Goal: Information Seeking & Learning: Learn about a topic

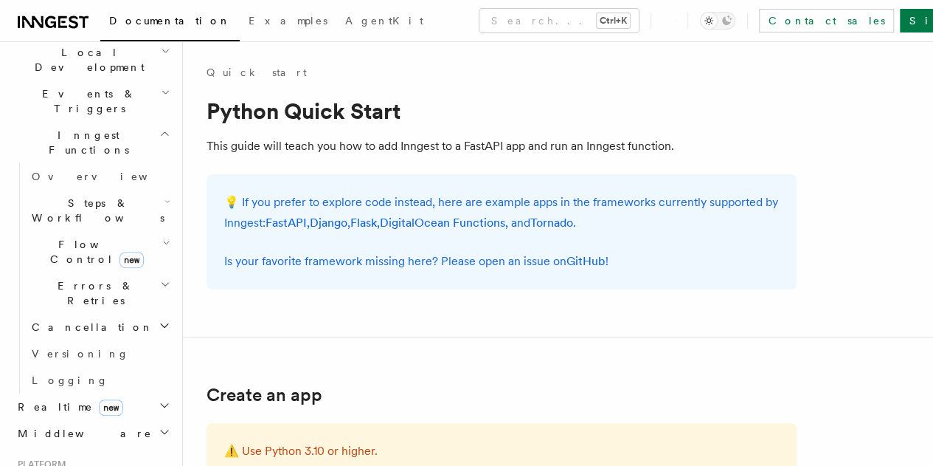
scroll to position [357, 0]
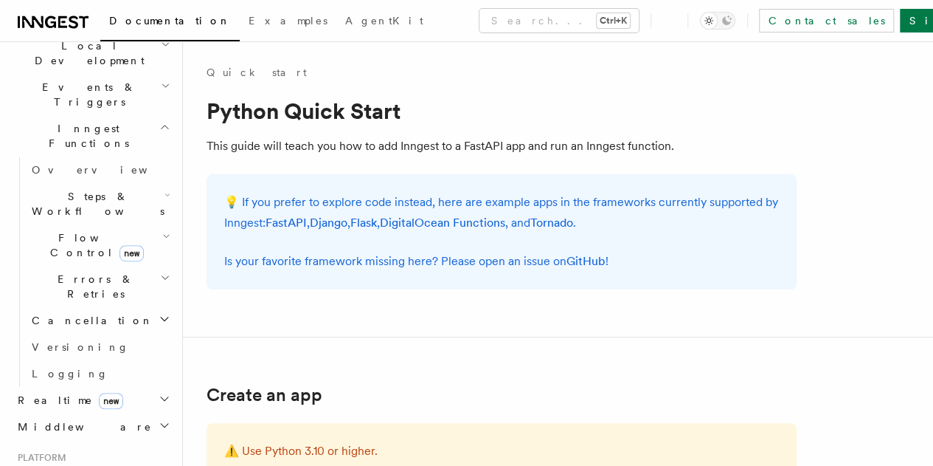
click at [96, 413] on h2 "Middleware" at bounding box center [93, 426] width 162 height 27
click at [117, 387] on h2 "Realtime new" at bounding box center [93, 400] width 162 height 27
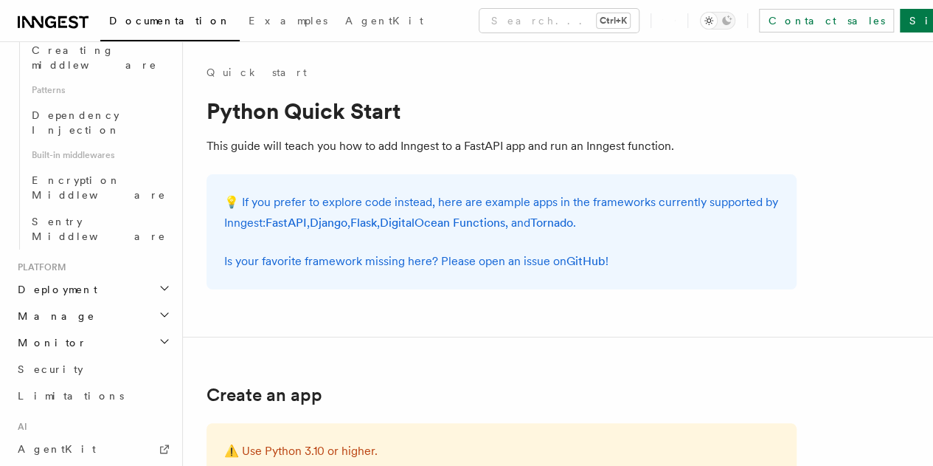
scroll to position [859, 0]
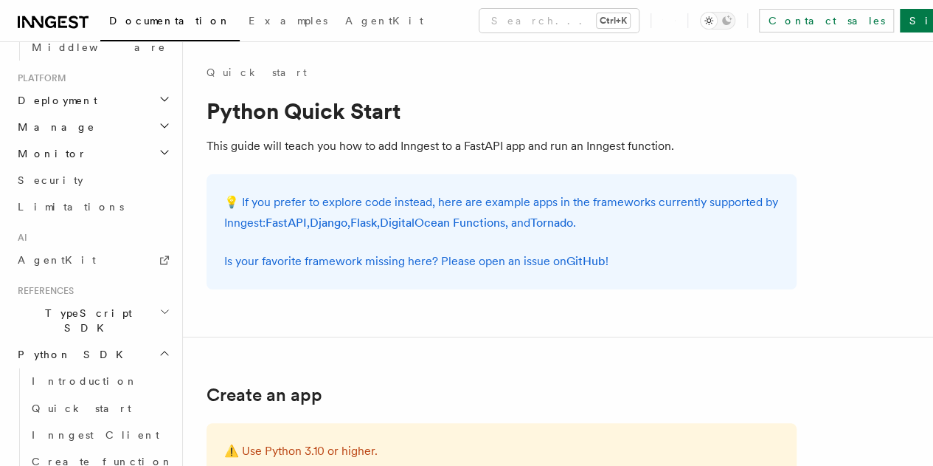
scroll to position [1044, 0]
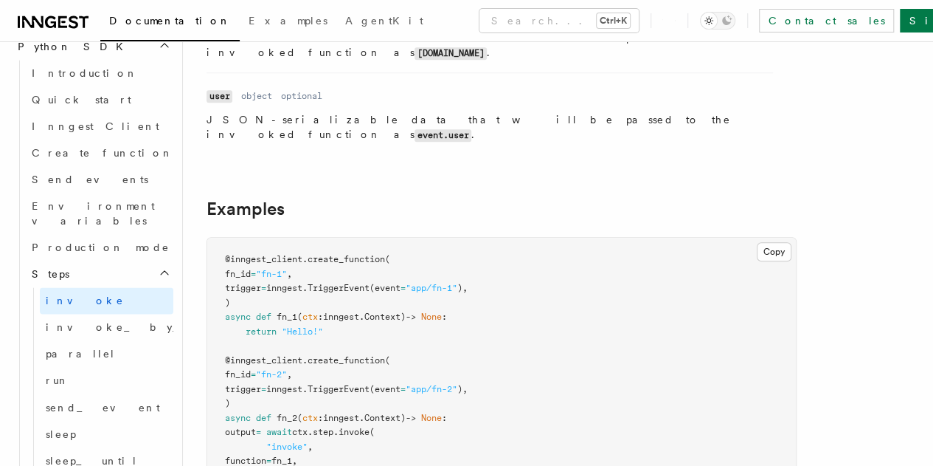
scroll to position [373, 0]
click at [93, 321] on span "invoke_by_id" at bounding box center [132, 327] width 173 height 12
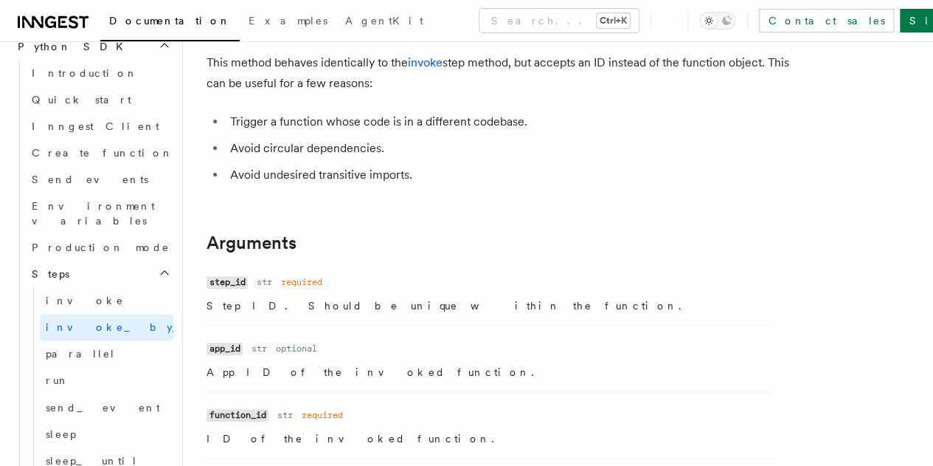
scroll to position [125, 0]
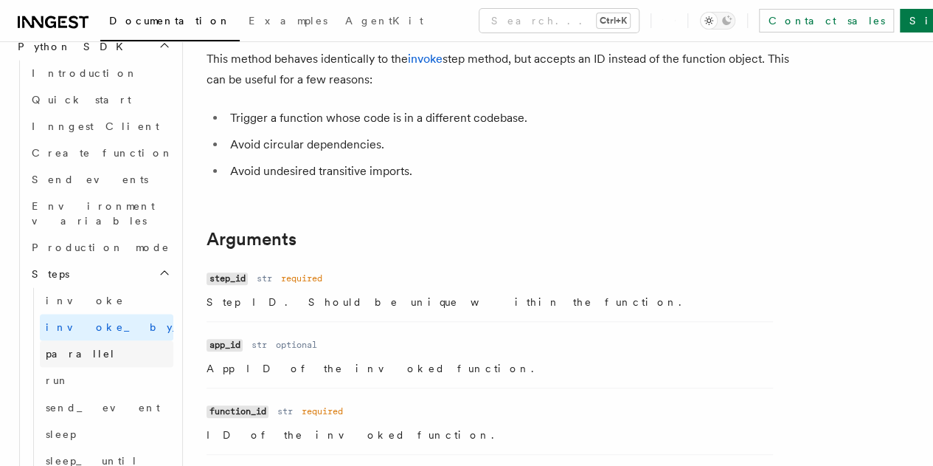
click at [80, 340] on link "parallel" at bounding box center [107, 353] width 134 height 27
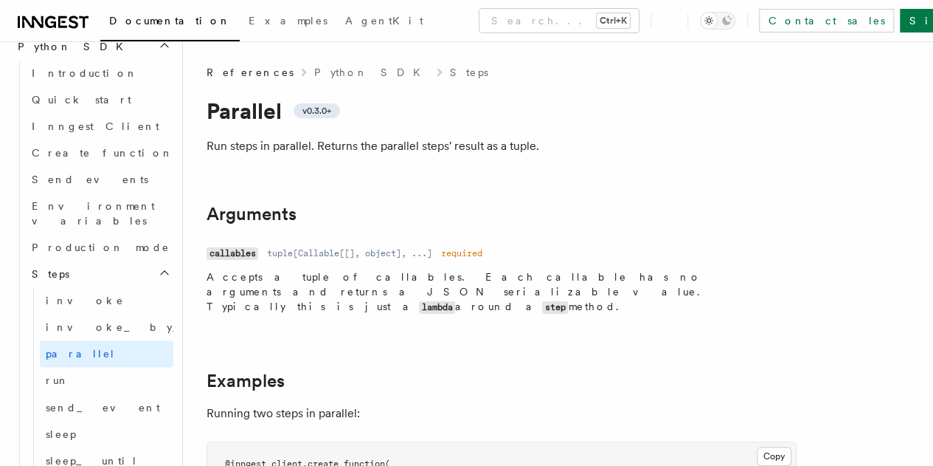
click at [219, 153] on p "Run steps in parallel. Returns the parallel steps' result as a tuple." at bounding box center [502, 146] width 590 height 21
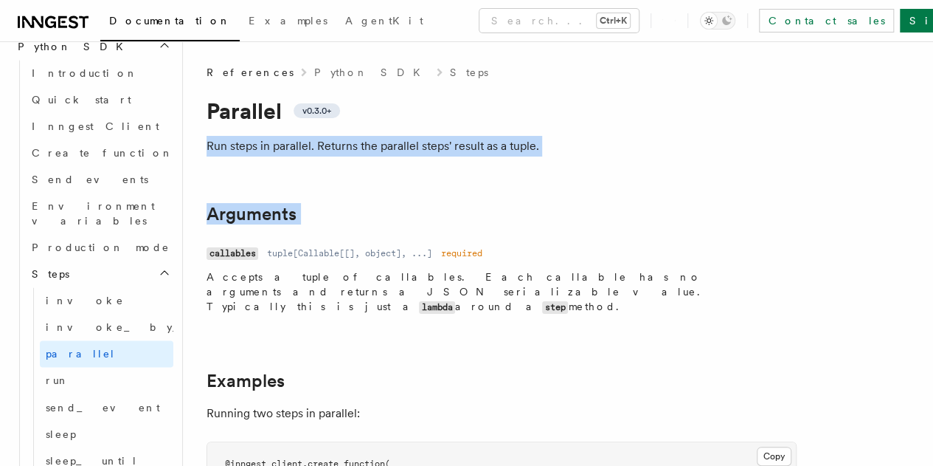
drag, startPoint x: 219, startPoint y: 153, endPoint x: 575, endPoint y: 170, distance: 356.7
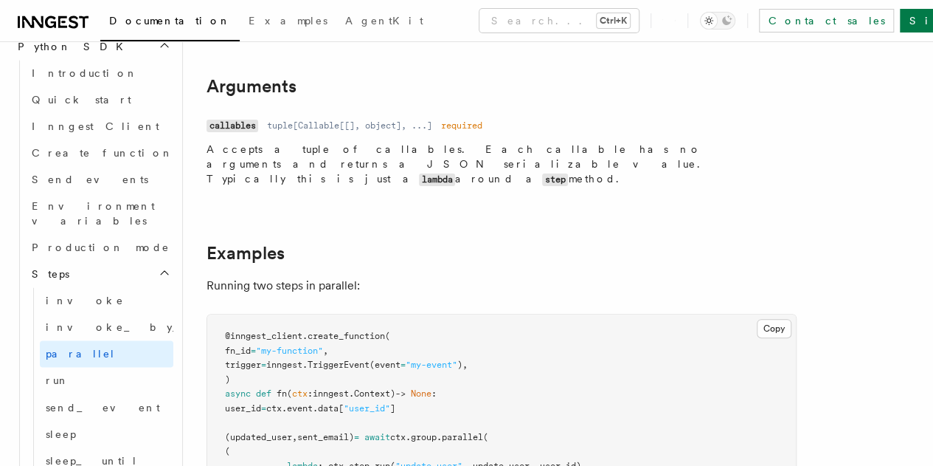
scroll to position [131, 0]
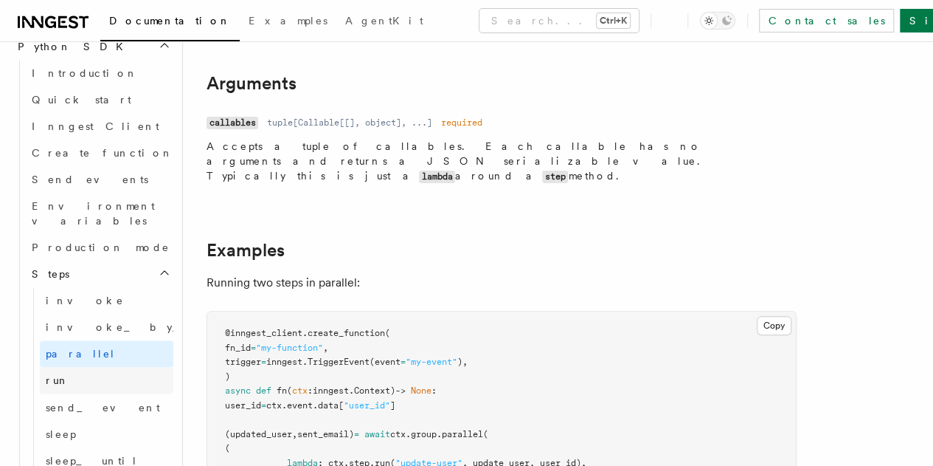
click at [80, 367] on link "run" at bounding box center [107, 380] width 134 height 27
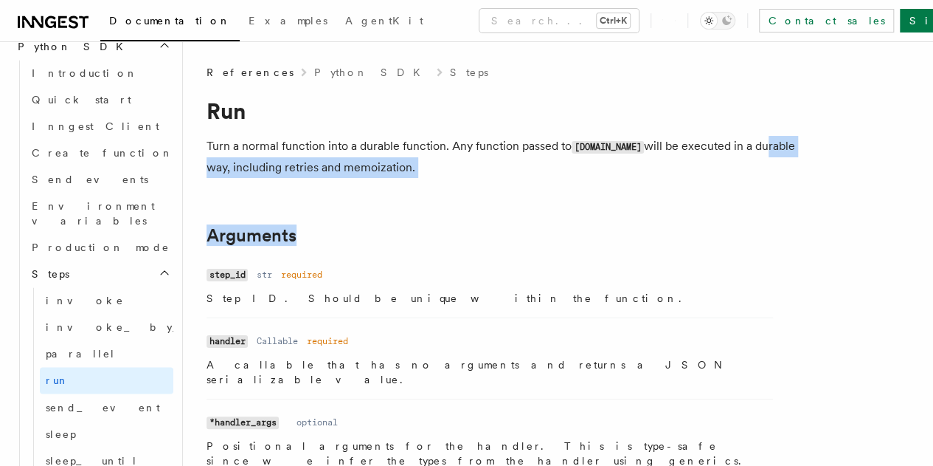
drag, startPoint x: 214, startPoint y: 165, endPoint x: 336, endPoint y: 199, distance: 126.6
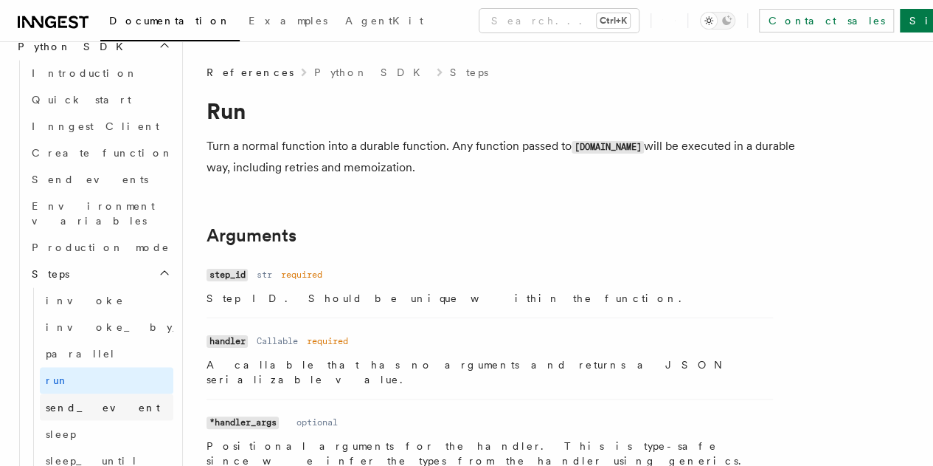
click at [129, 393] on link "send_event" at bounding box center [107, 406] width 134 height 27
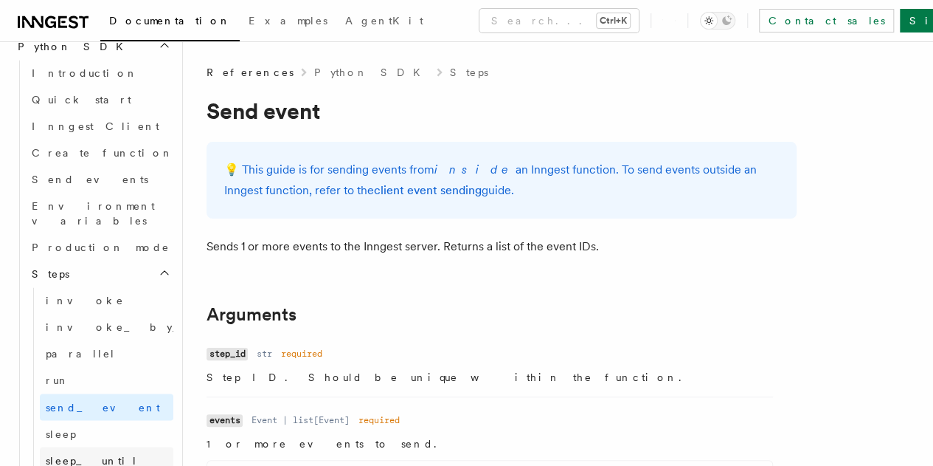
click at [102, 446] on link "sleep_until" at bounding box center [107, 459] width 134 height 27
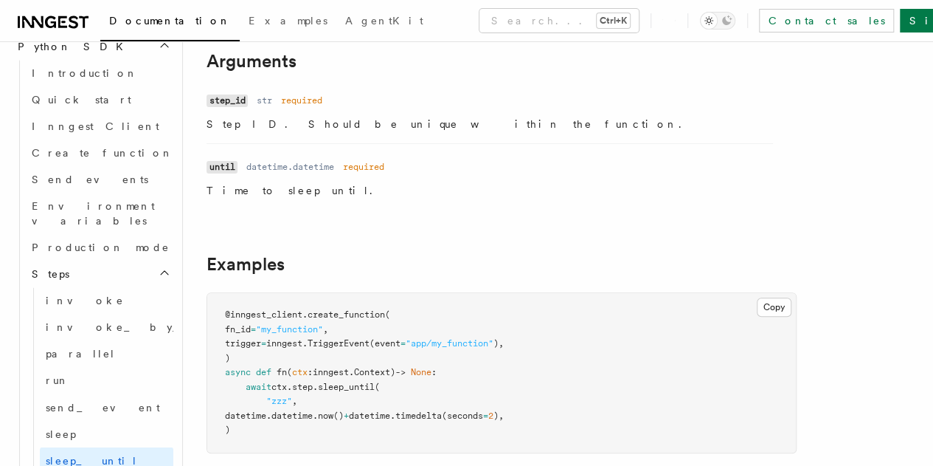
scroll to position [324, 0]
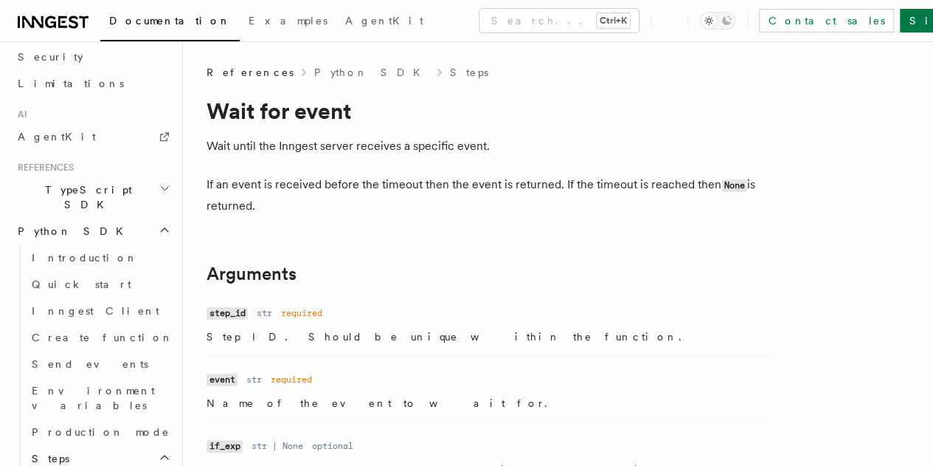
scroll to position [859, 0]
click at [111, 325] on link "Create function" at bounding box center [100, 338] width 148 height 27
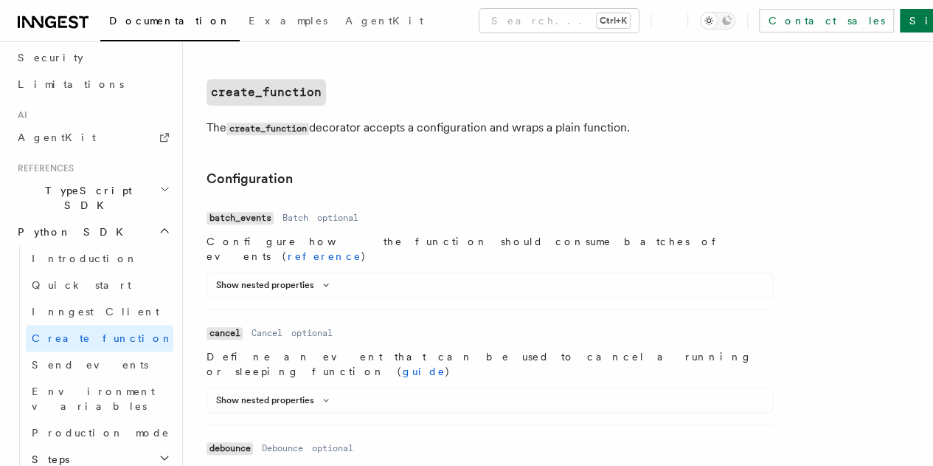
scroll to position [336, 0]
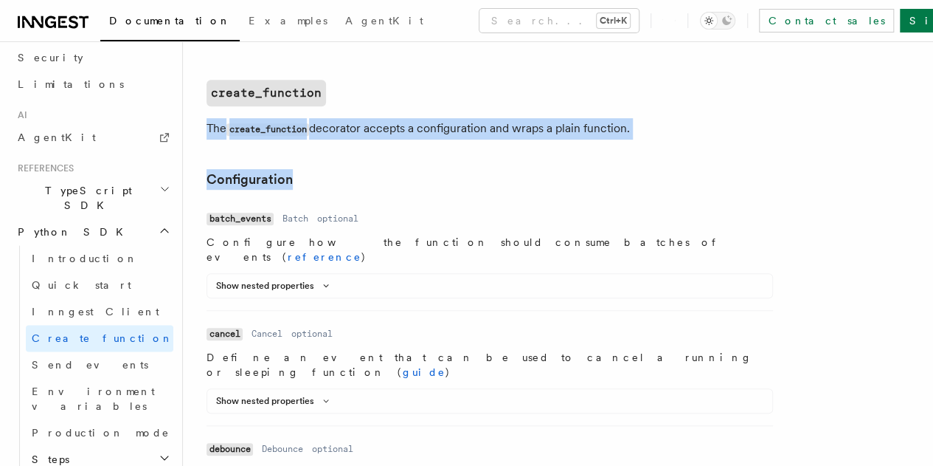
drag, startPoint x: 200, startPoint y: 125, endPoint x: 627, endPoint y: 180, distance: 430.7
click at [627, 180] on h3 "Configuration" at bounding box center [502, 179] width 590 height 21
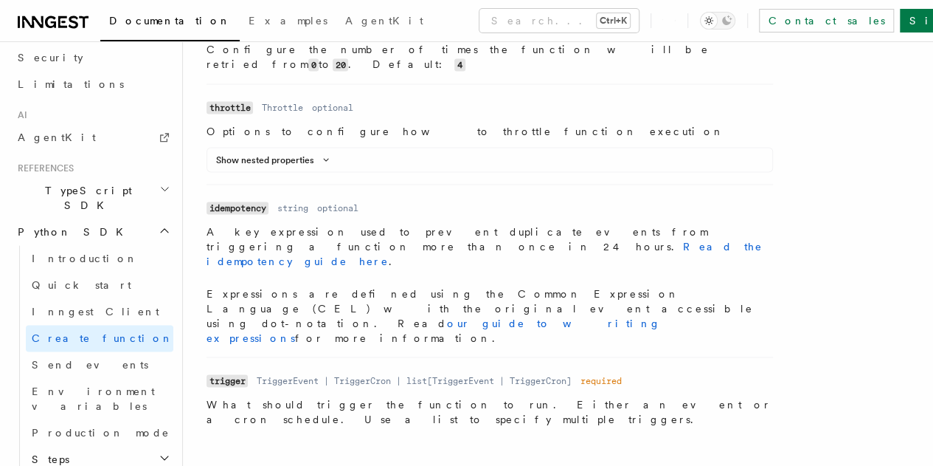
scroll to position [1356, 0]
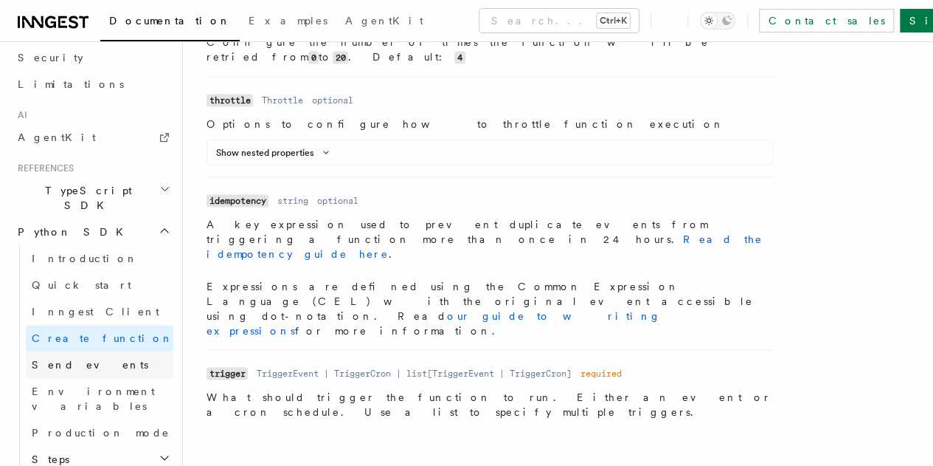
click at [92, 351] on link "Send events" at bounding box center [100, 364] width 148 height 27
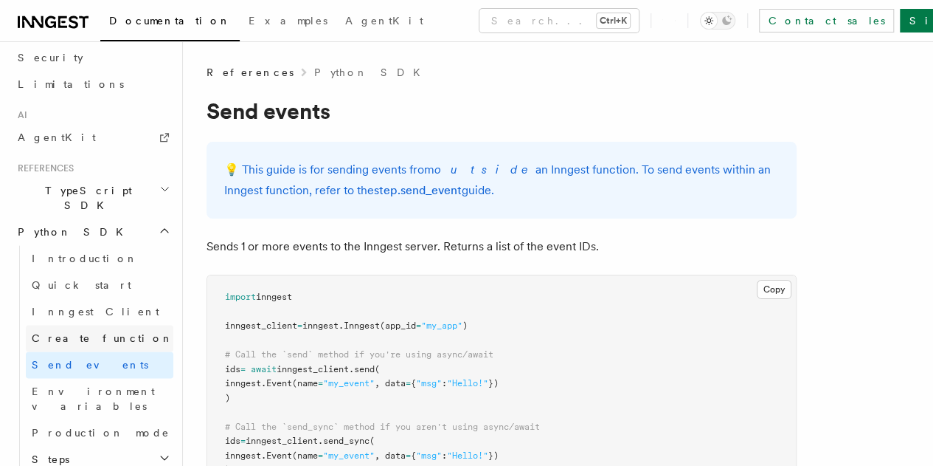
click at [91, 332] on span "Create function" at bounding box center [103, 338] width 142 height 12
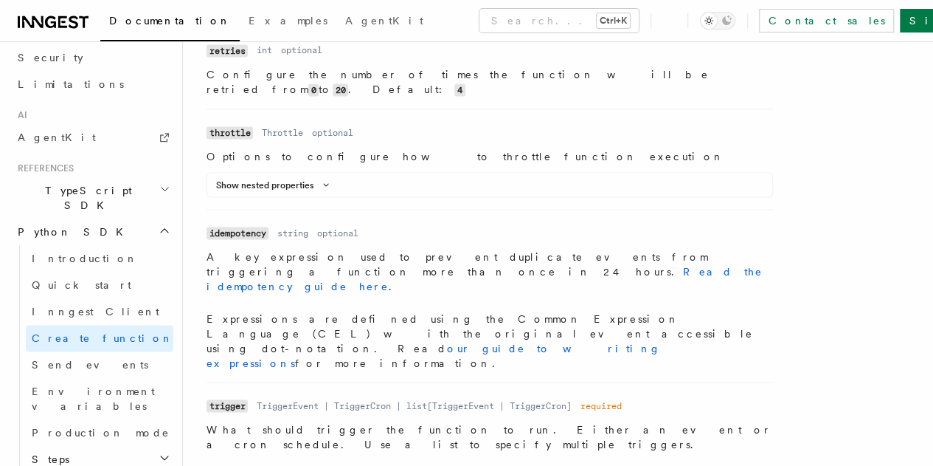
scroll to position [1322, 0]
click at [292, 223] on dl "Name idempotency Type string Required optional Description A key expression use…" at bounding box center [490, 297] width 567 height 148
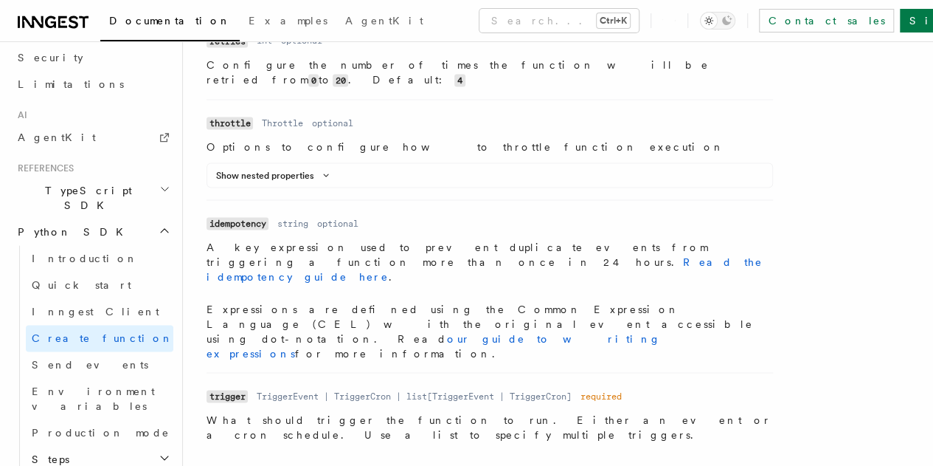
click at [303, 384] on dl "Name trigger Type TriggerEvent | TriggerCron | list[TriggerEvent | TriggerCron]…" at bounding box center [490, 412] width 567 height 57
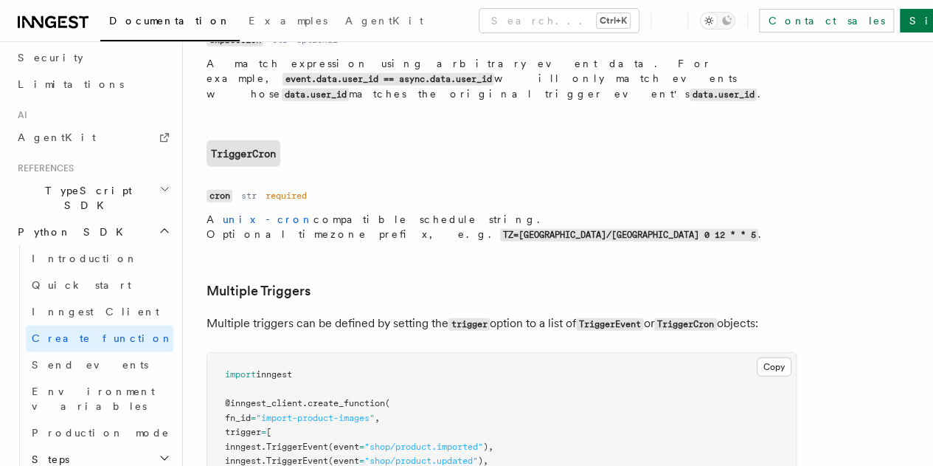
scroll to position [1993, 0]
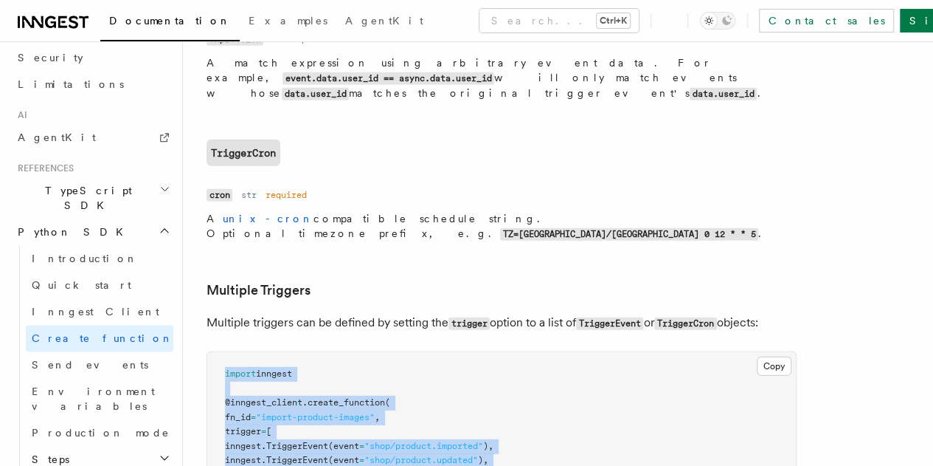
drag, startPoint x: 217, startPoint y: 184, endPoint x: 391, endPoint y: 337, distance: 232.1
click at [391, 352] on pre "import inngest @inngest_client . create_function ( fn_id = "import-product-imag…" at bounding box center [501, 446] width 589 height 188
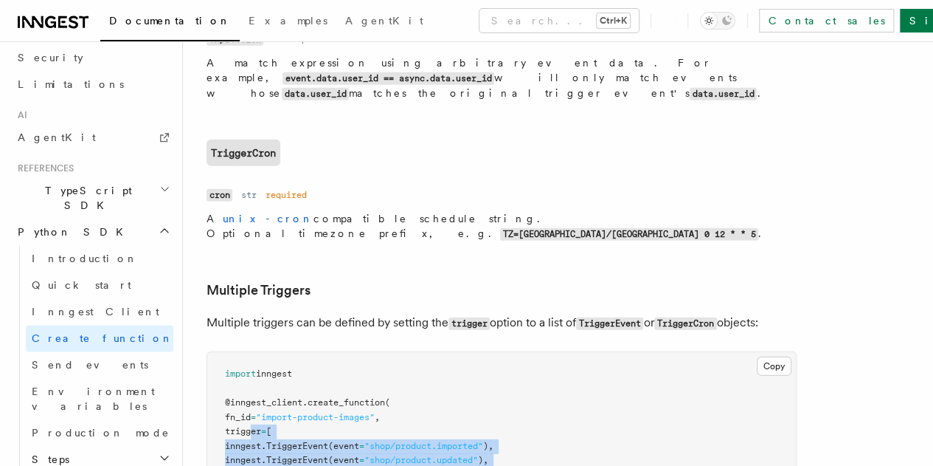
drag, startPoint x: 251, startPoint y: 238, endPoint x: 357, endPoint y: 293, distance: 119.8
click at [357, 352] on pre "import inngest @inngest_client . create_function ( fn_id = "import-product-imag…" at bounding box center [501, 446] width 589 height 188
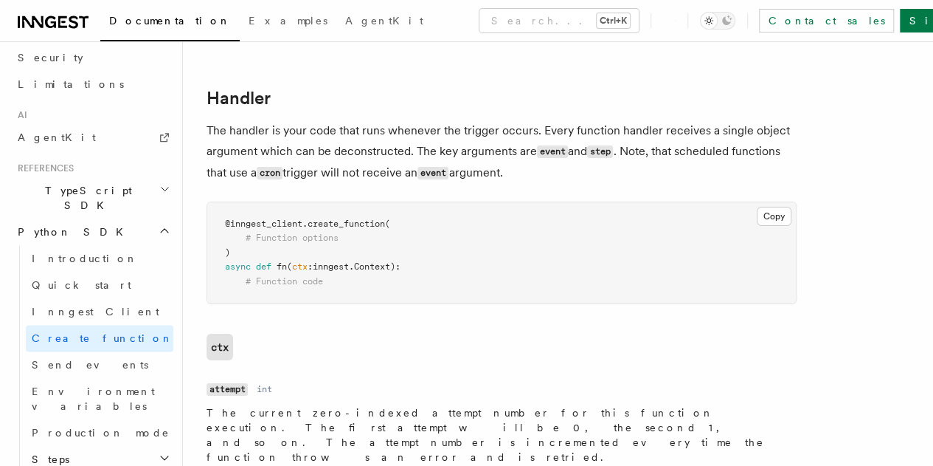
scroll to position [2581, 0]
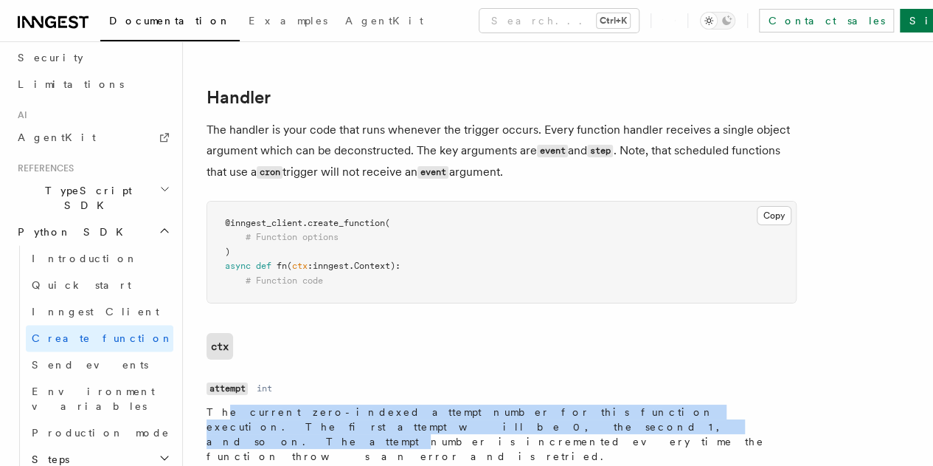
drag, startPoint x: 220, startPoint y: 221, endPoint x: 280, endPoint y: 229, distance: 61.1
click at [280, 404] on p "The current zero-indexed attempt number for this function execution. The first …" at bounding box center [490, 433] width 567 height 59
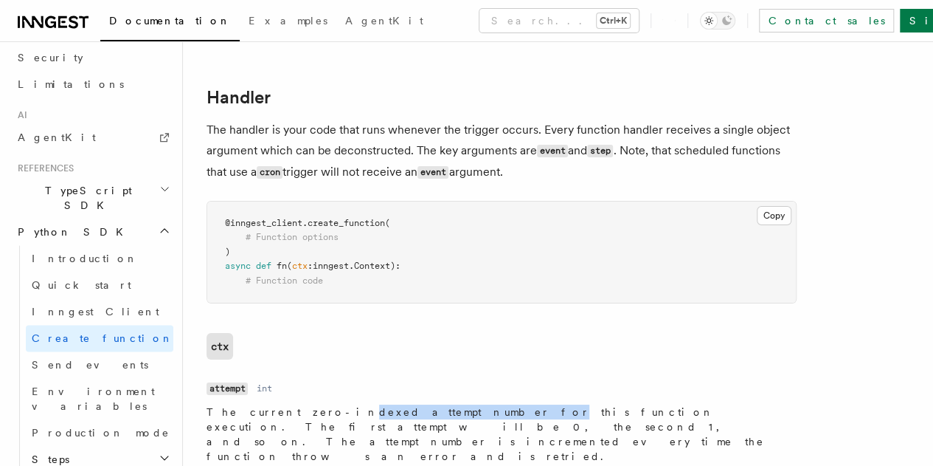
drag, startPoint x: 294, startPoint y: 219, endPoint x: 415, endPoint y: 225, distance: 121.1
click at [415, 404] on p "The current zero-indexed attempt number for this function execution. The first …" at bounding box center [490, 433] width 567 height 59
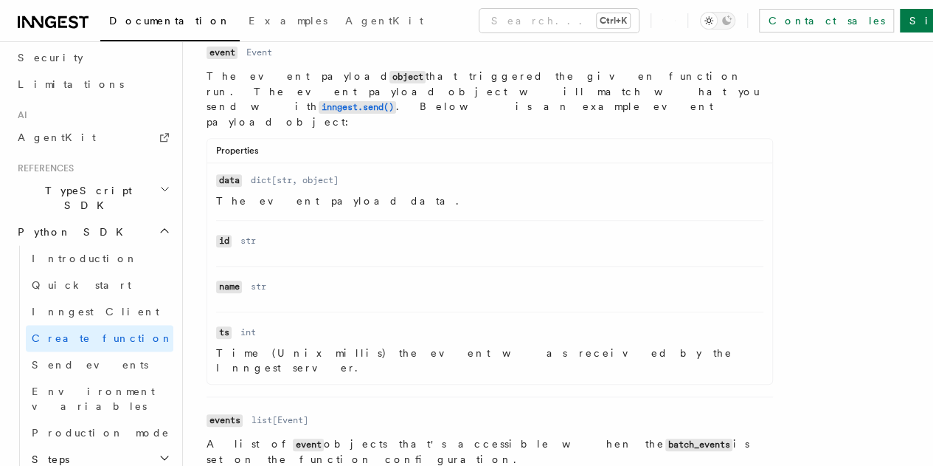
scroll to position [3019, 0]
